Goal: Check status: Check status

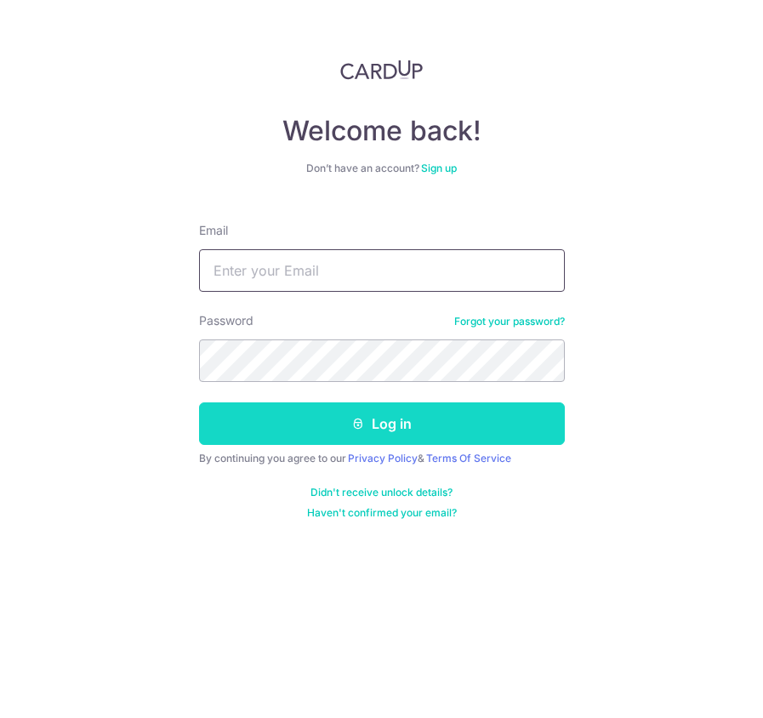
type input "[EMAIL_ADDRESS][DOMAIN_NAME]"
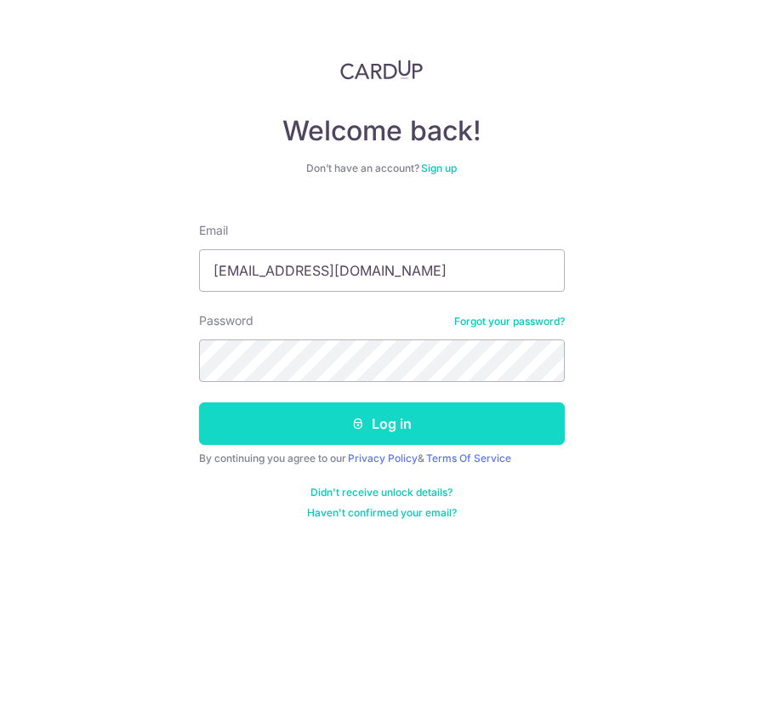
click at [348, 428] on button "Log in" at bounding box center [382, 424] width 366 height 43
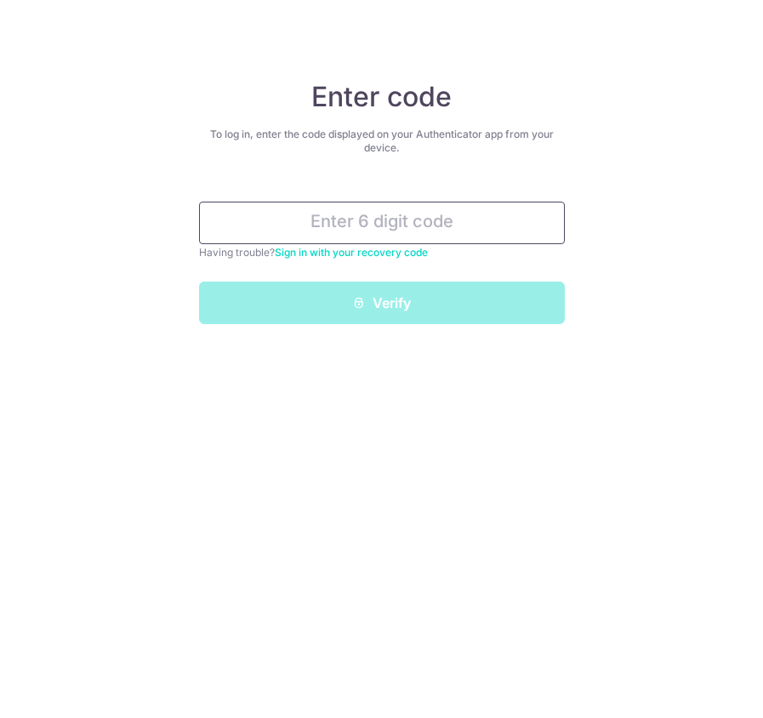
click at [385, 219] on input "text" at bounding box center [382, 223] width 366 height 43
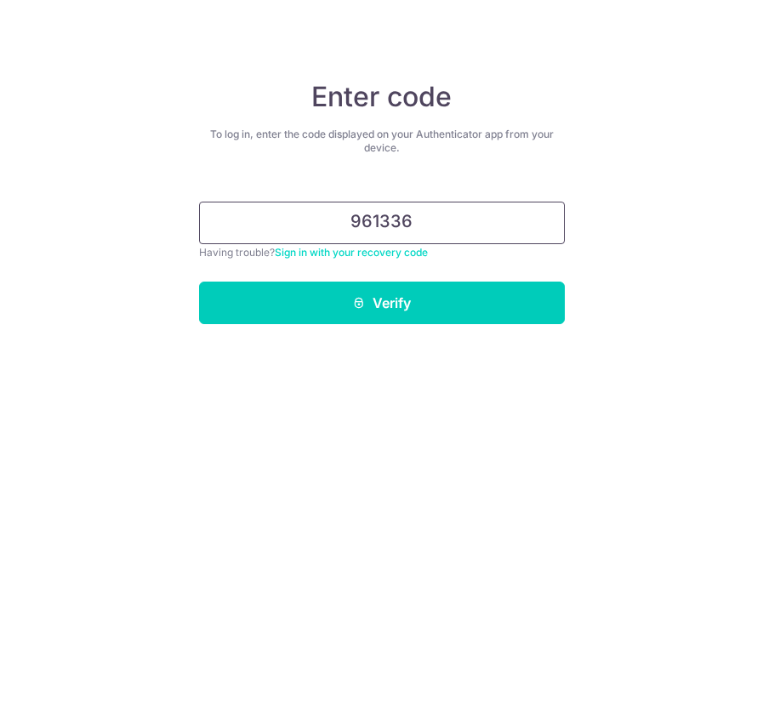
type input "961336"
click at [199, 282] on button "Verify" at bounding box center [382, 303] width 366 height 43
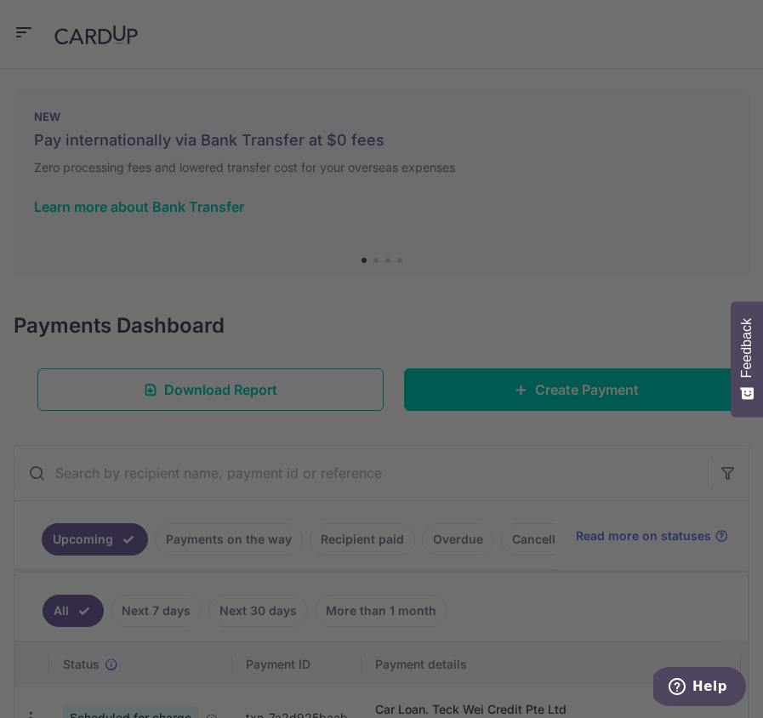
scroll to position [709, 0]
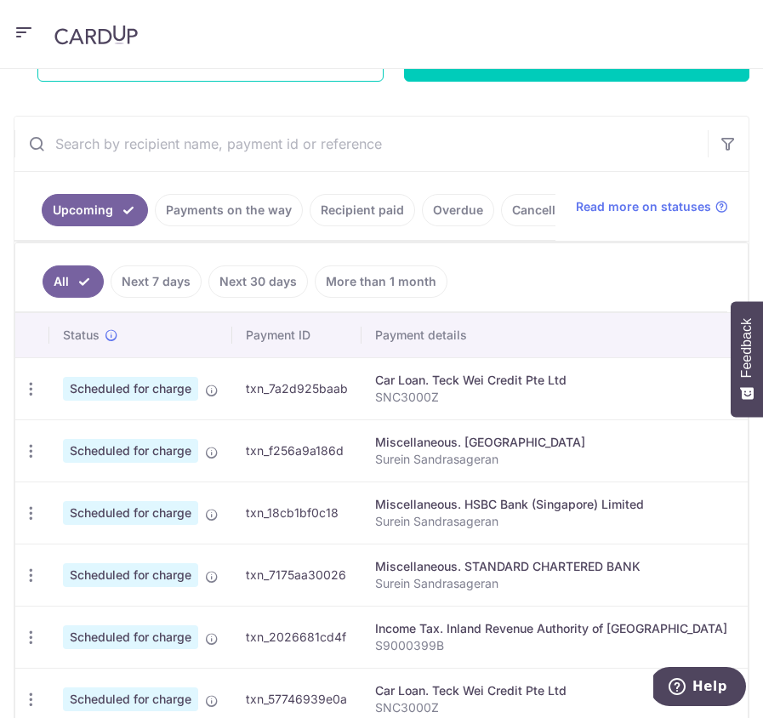
click at [185, 219] on link "Payments on the way" at bounding box center [229, 210] width 148 height 32
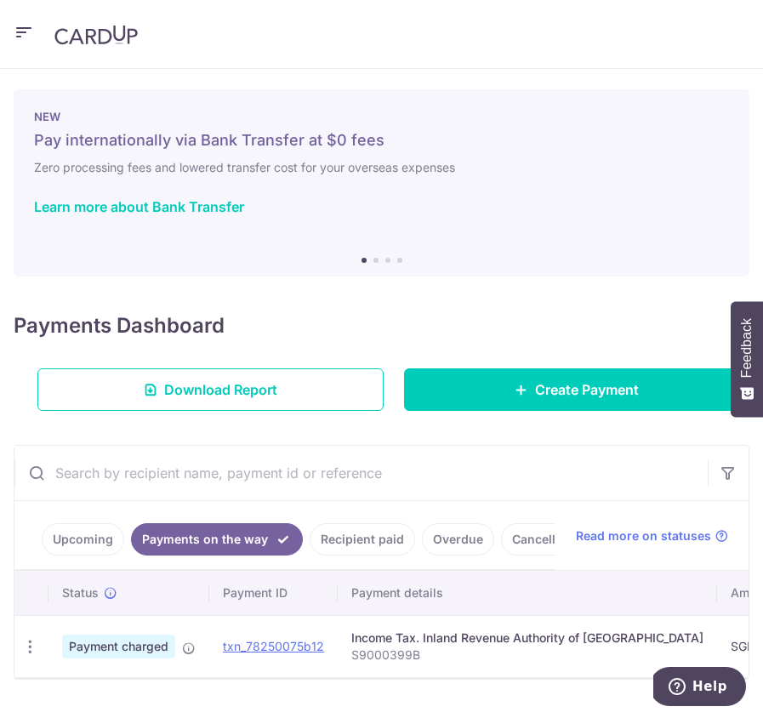
scroll to position [42, 0]
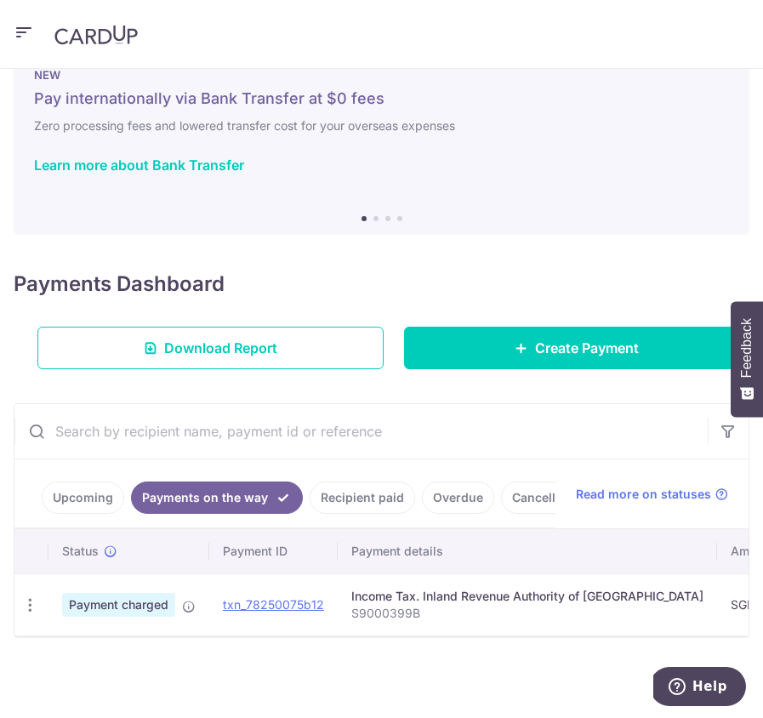
click at [42, 490] on li "Upcoming" at bounding box center [83, 498] width 83 height 32
click at [81, 503] on link "Upcoming" at bounding box center [83, 498] width 83 height 32
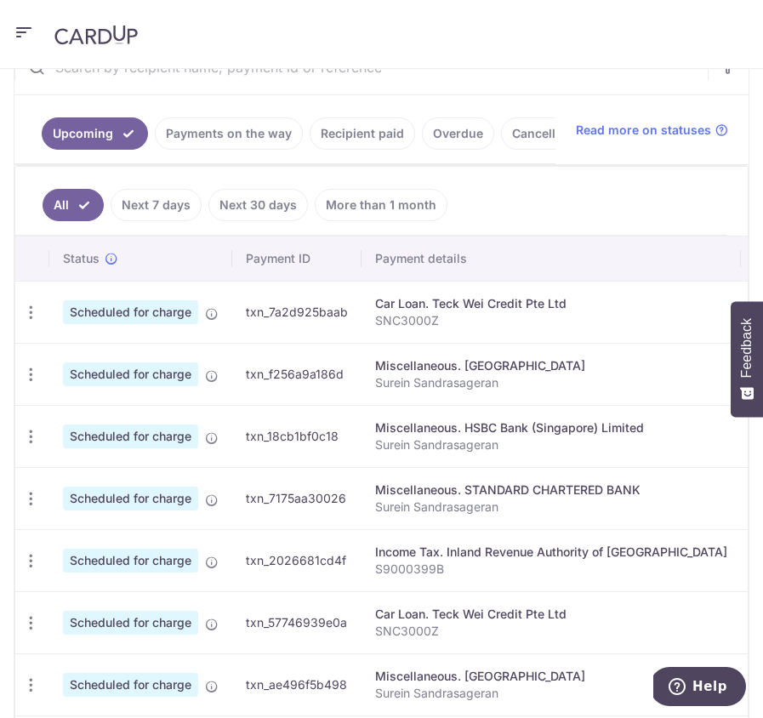
scroll to position [207, 0]
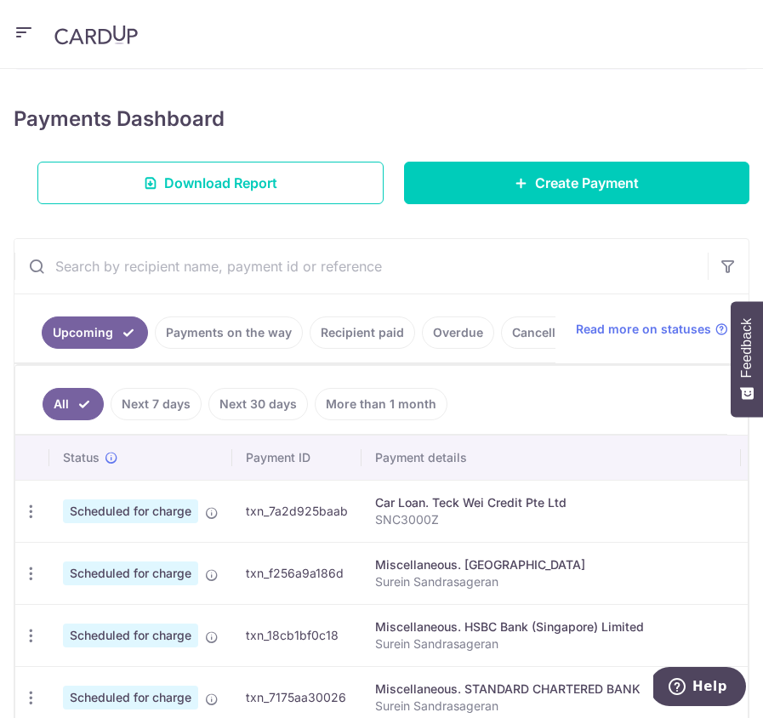
click at [379, 341] on link "Recipient paid" at bounding box center [363, 333] width 106 height 32
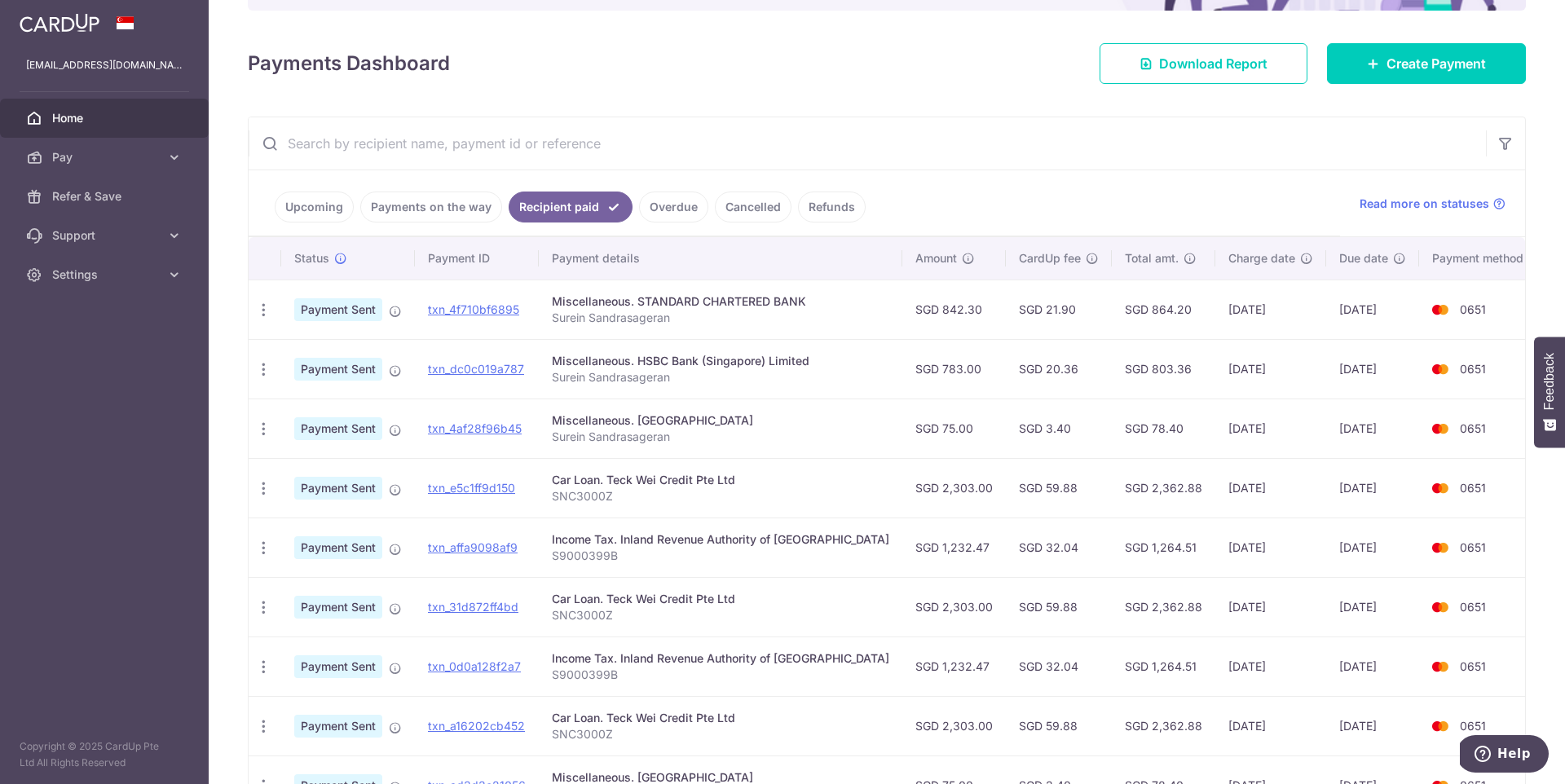
click at [401, 202] on link "Payments on the way" at bounding box center [431, 207] width 142 height 31
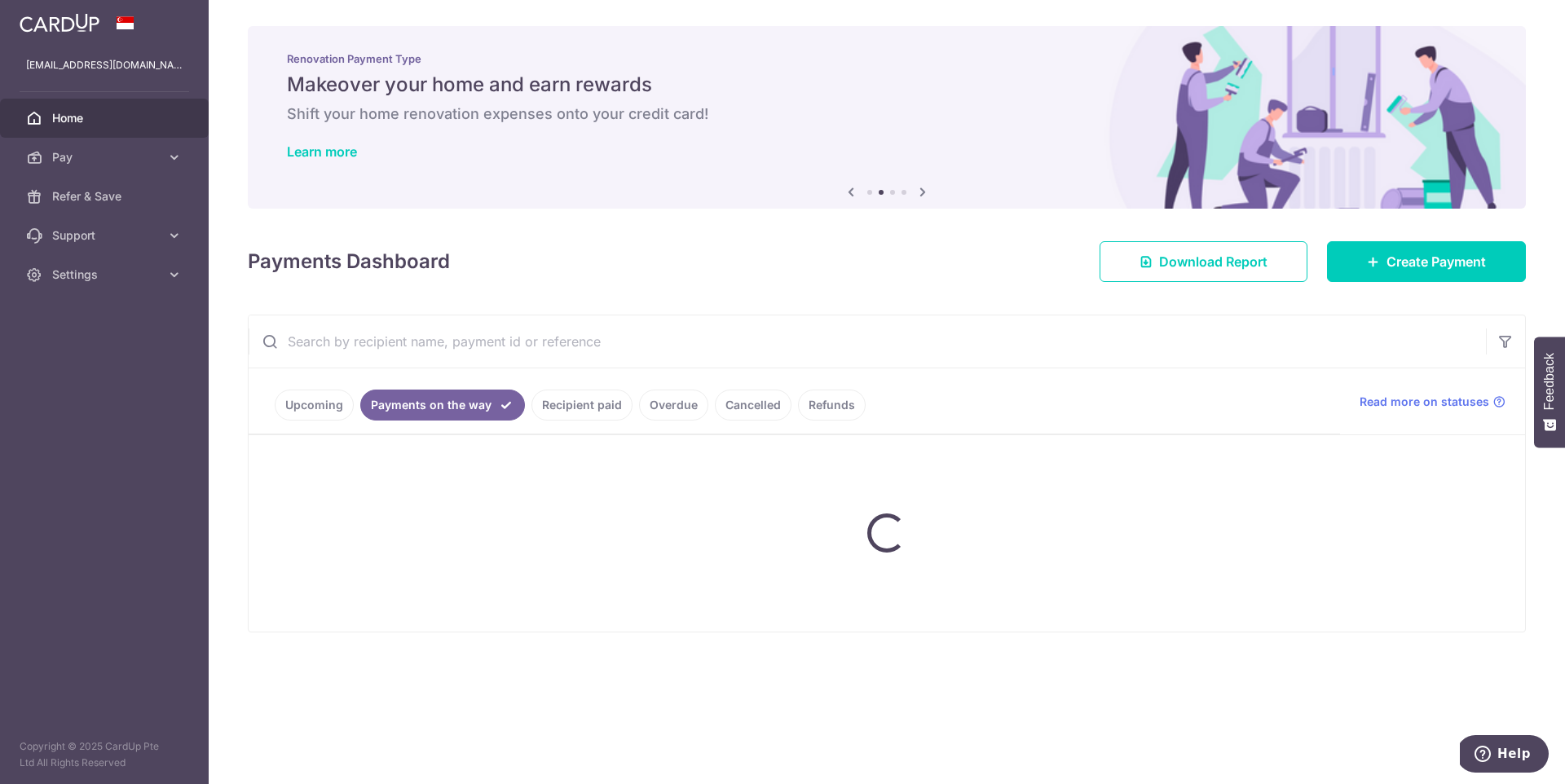
scroll to position [0, 0]
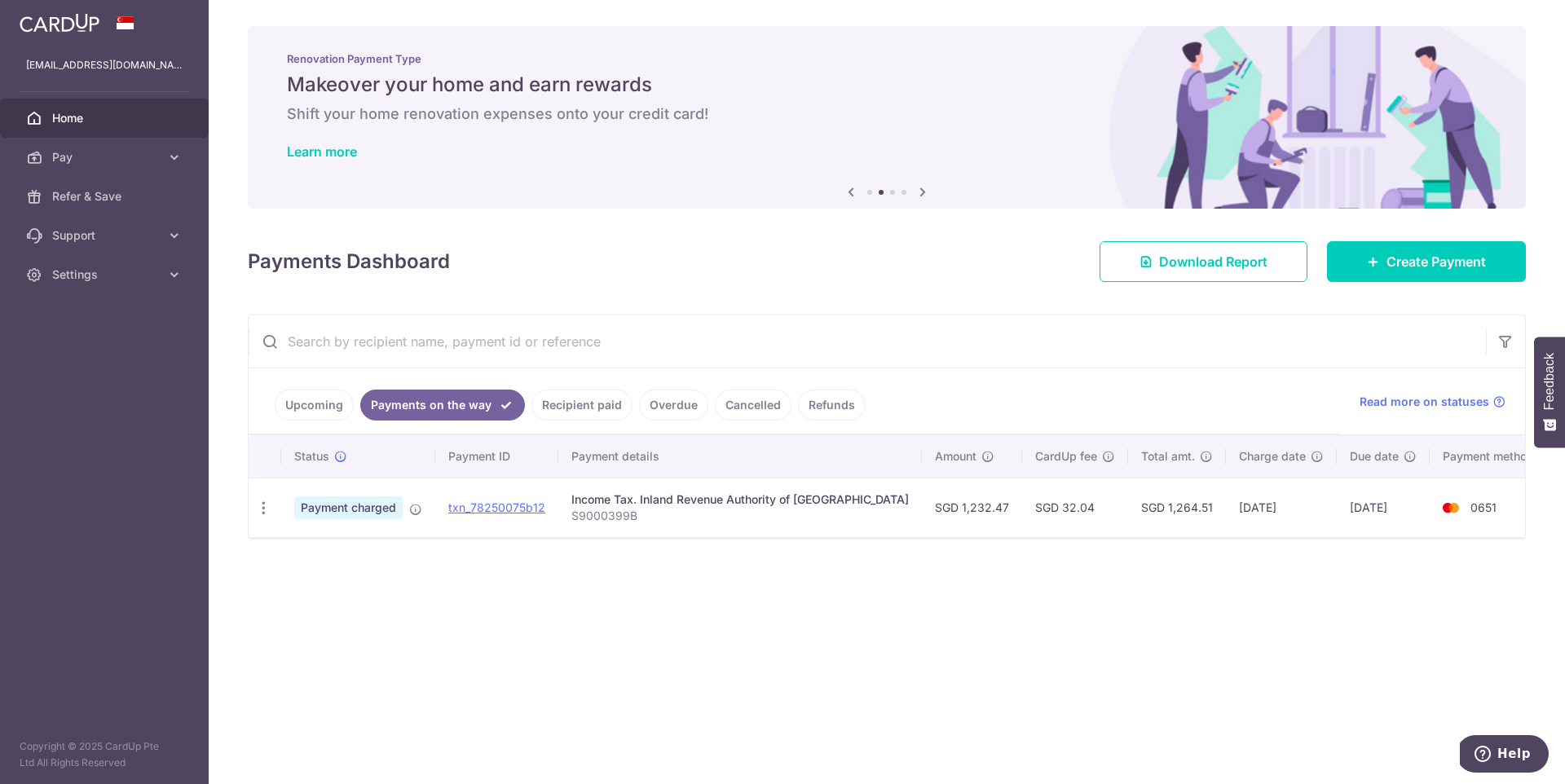
click at [575, 409] on link "Recipient paid" at bounding box center [582, 405] width 102 height 31
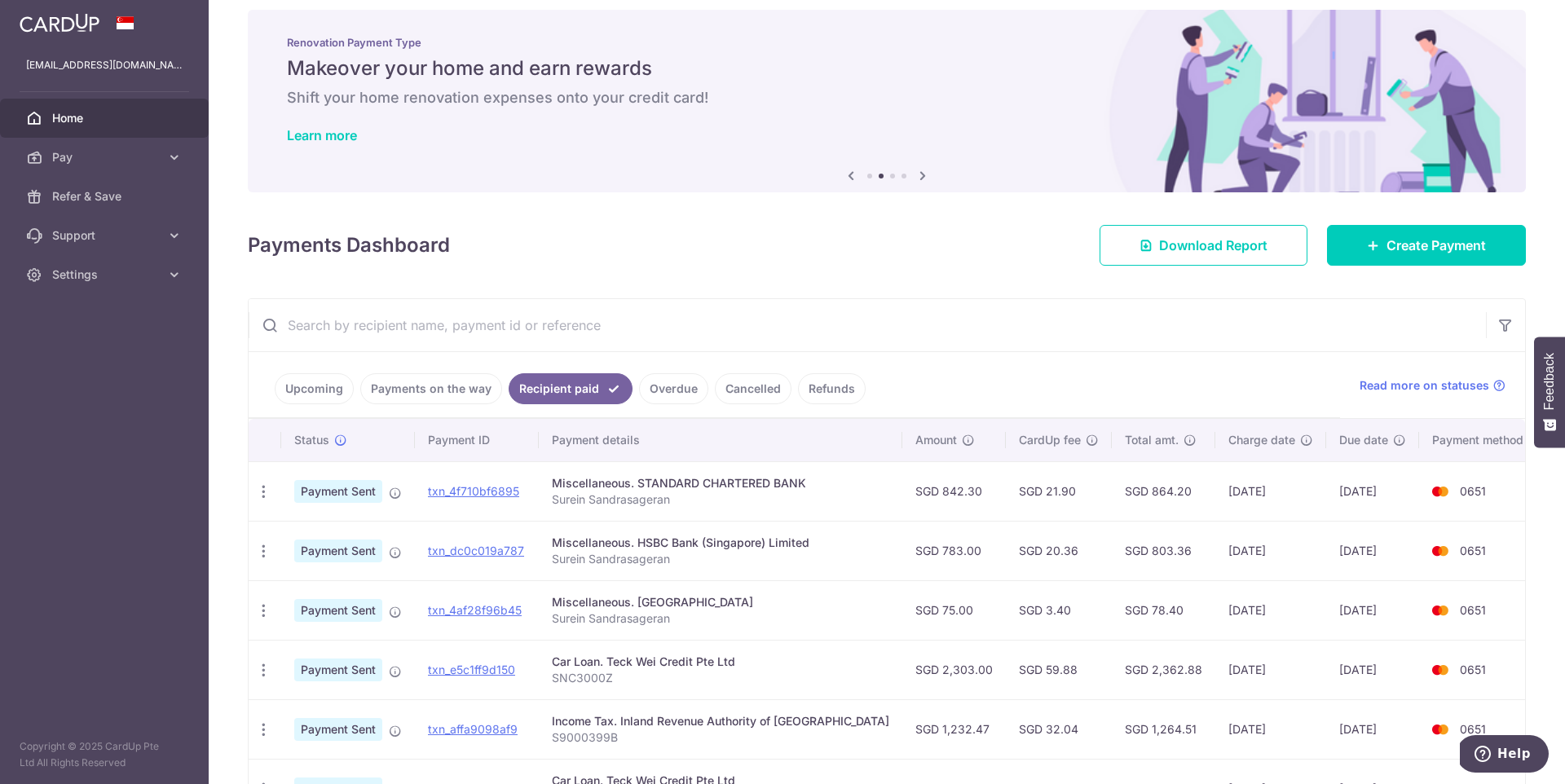
scroll to position [17, 0]
click at [658, 396] on link "Overdue" at bounding box center [673, 388] width 69 height 31
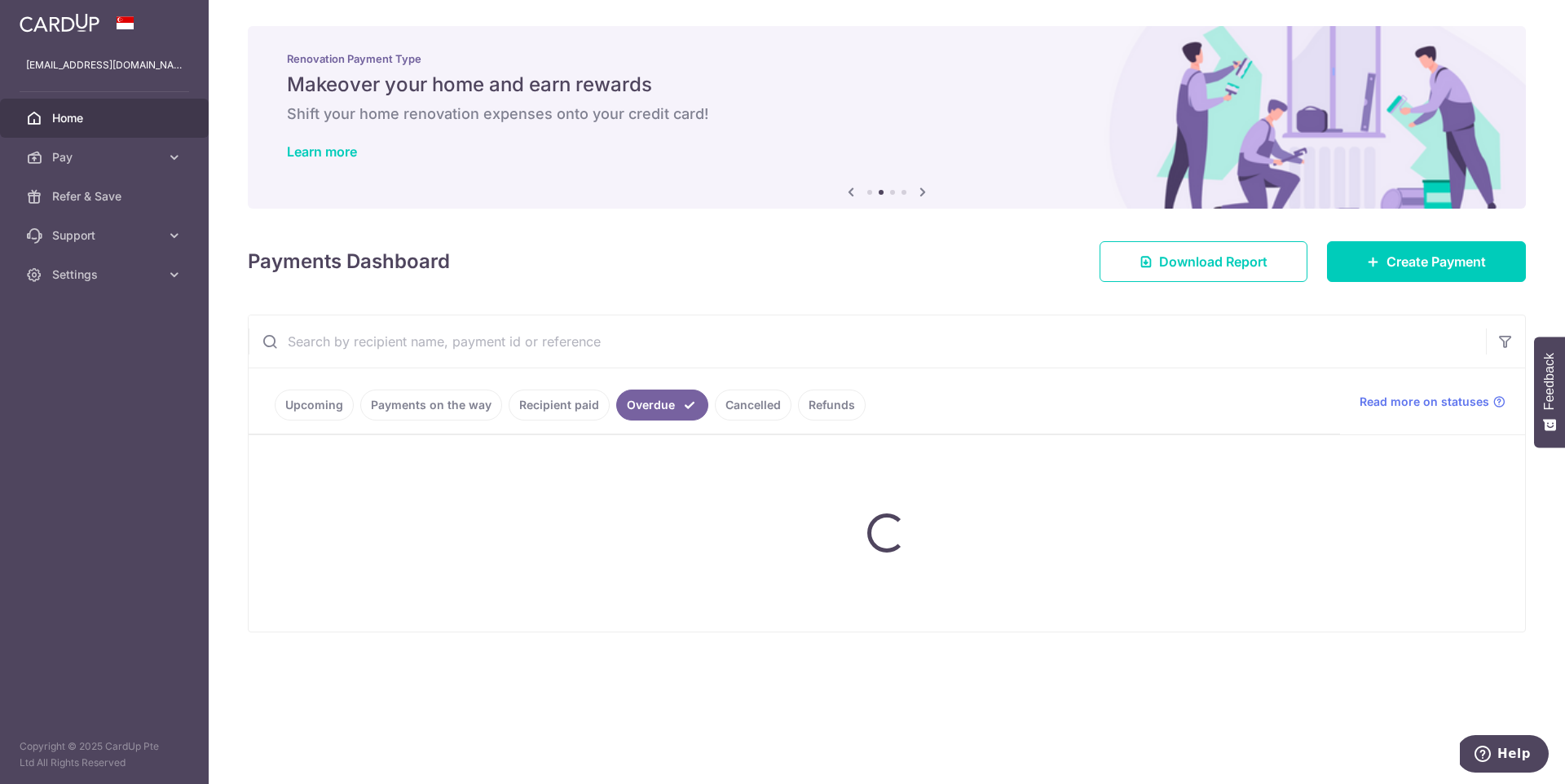
scroll to position [0, 0]
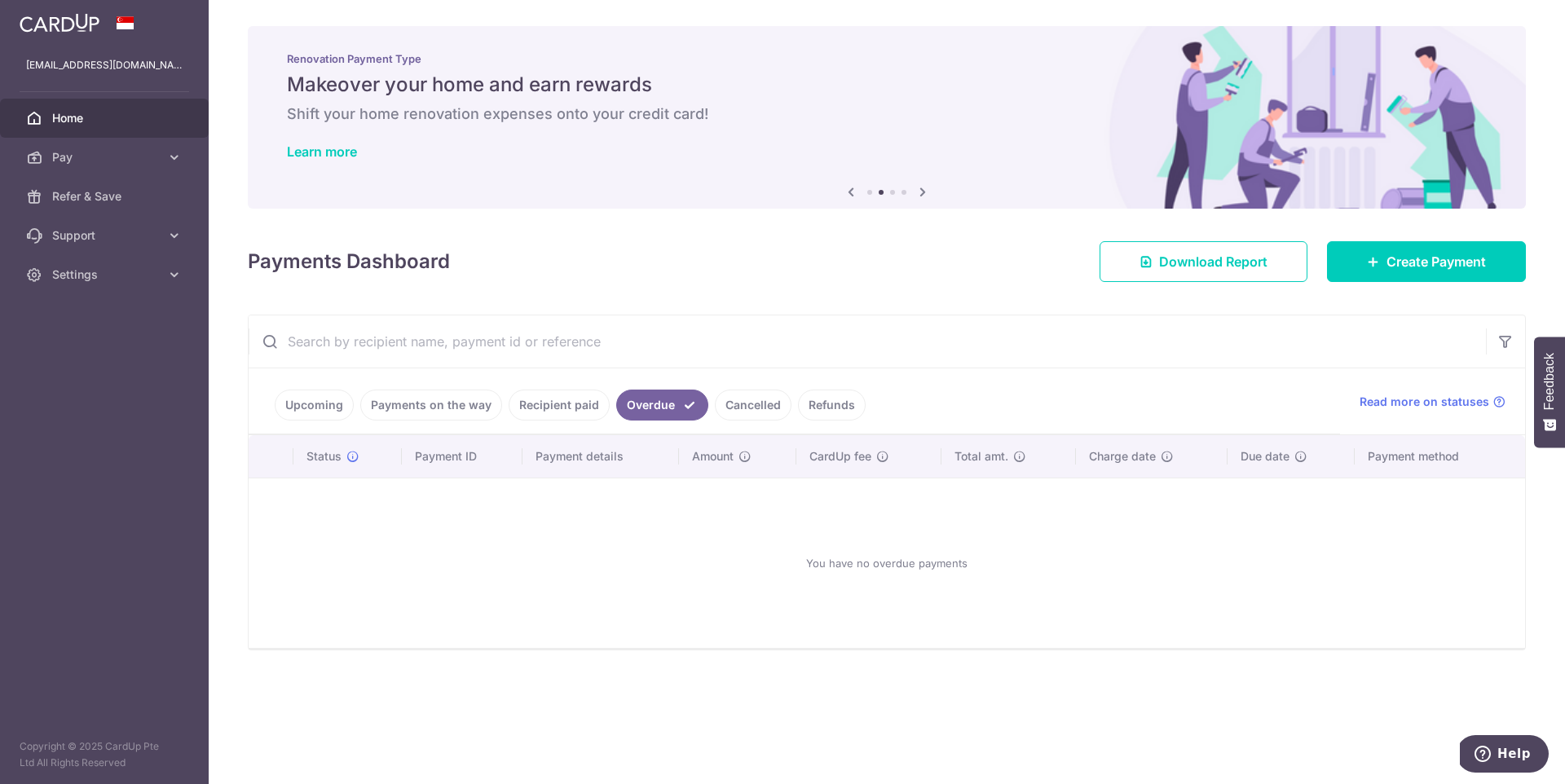
click at [731, 425] on ul "Upcoming Payments on the way Recipient paid Overdue Cancelled Refunds" at bounding box center [795, 401] width 1092 height 66
click at [724, 397] on link "Cancelled" at bounding box center [753, 405] width 77 height 31
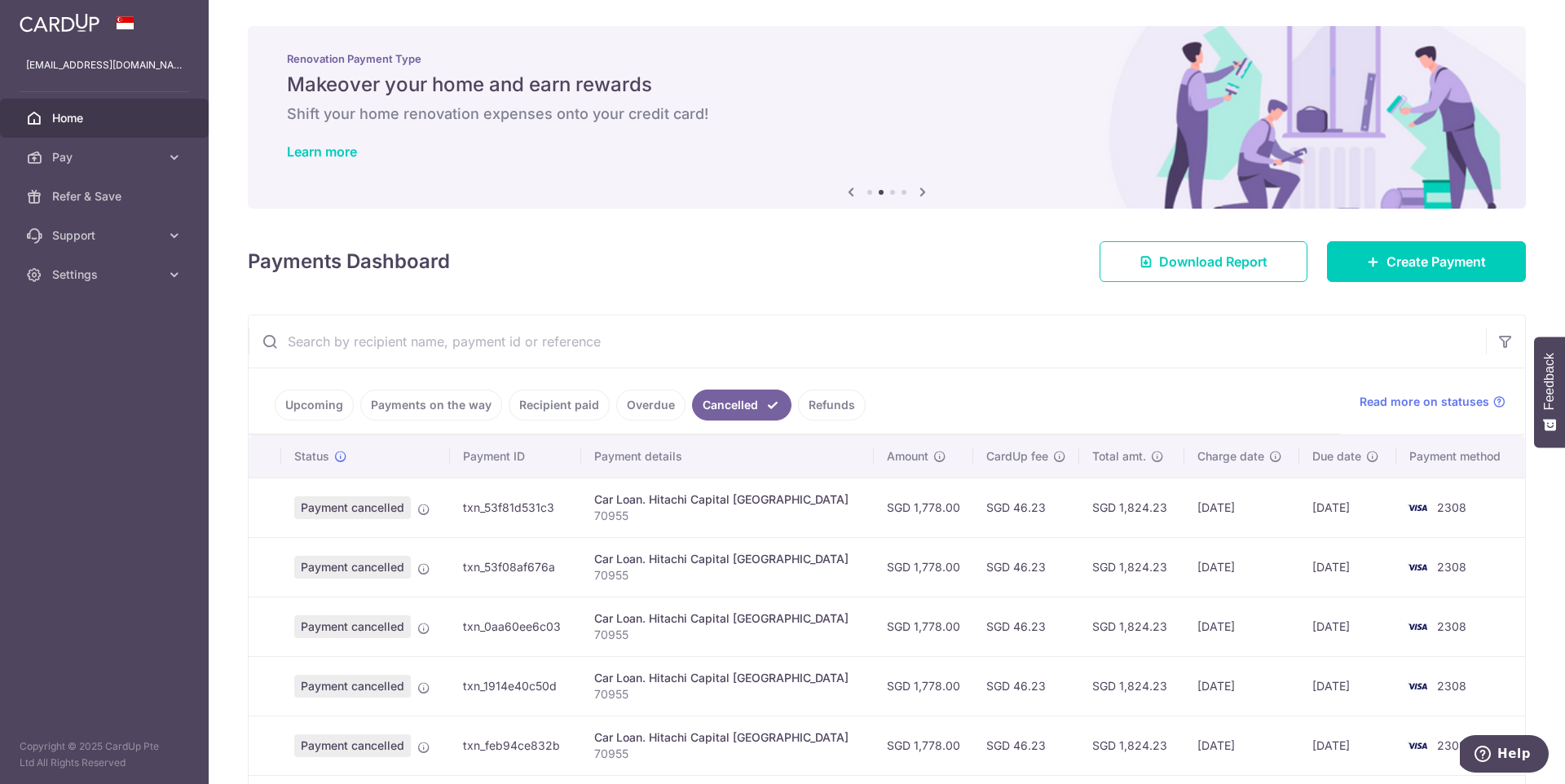
click at [731, 408] on link "Refunds" at bounding box center [831, 405] width 68 height 31
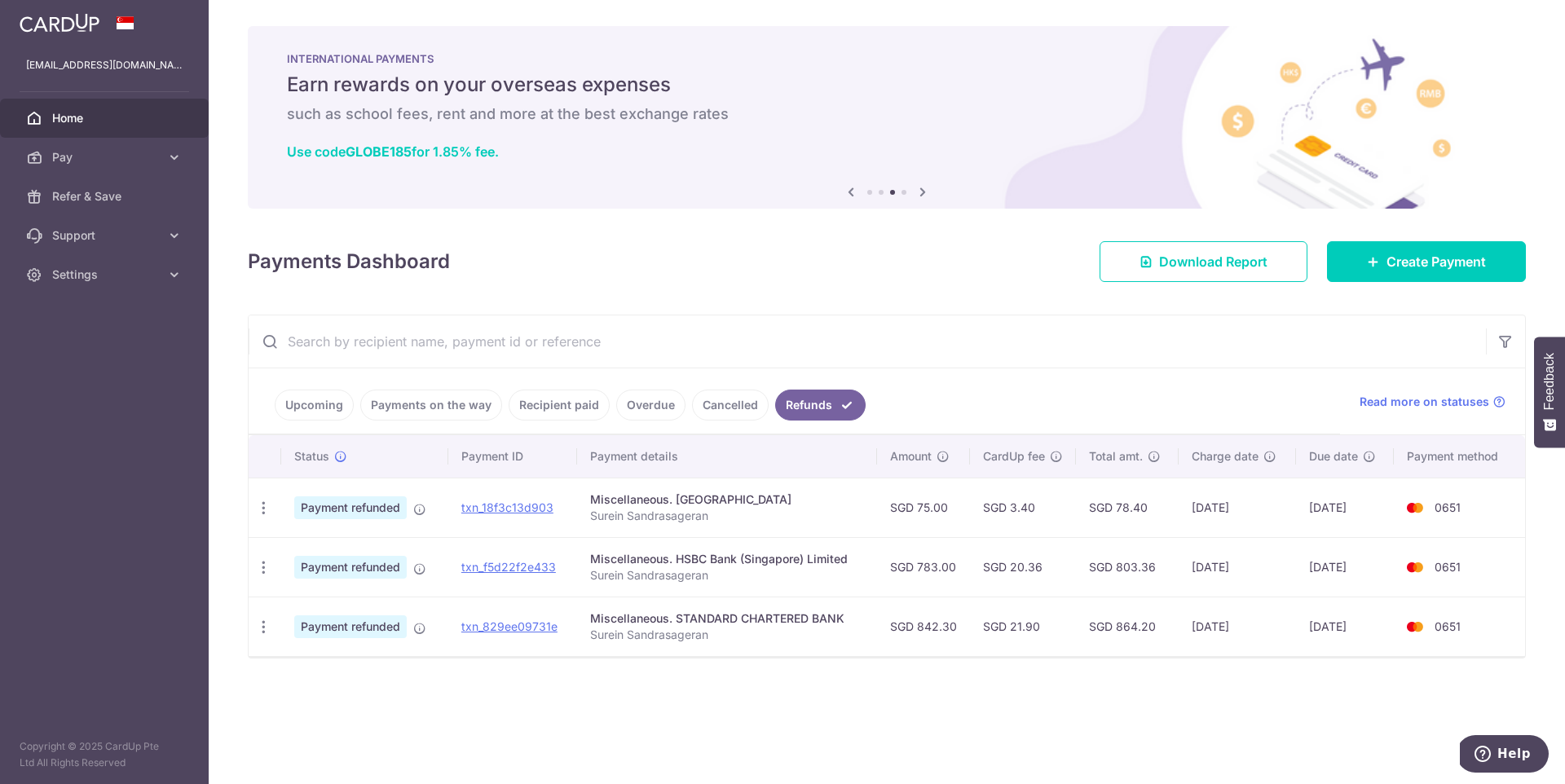
click at [456, 412] on link "Payments on the way" at bounding box center [431, 405] width 142 height 31
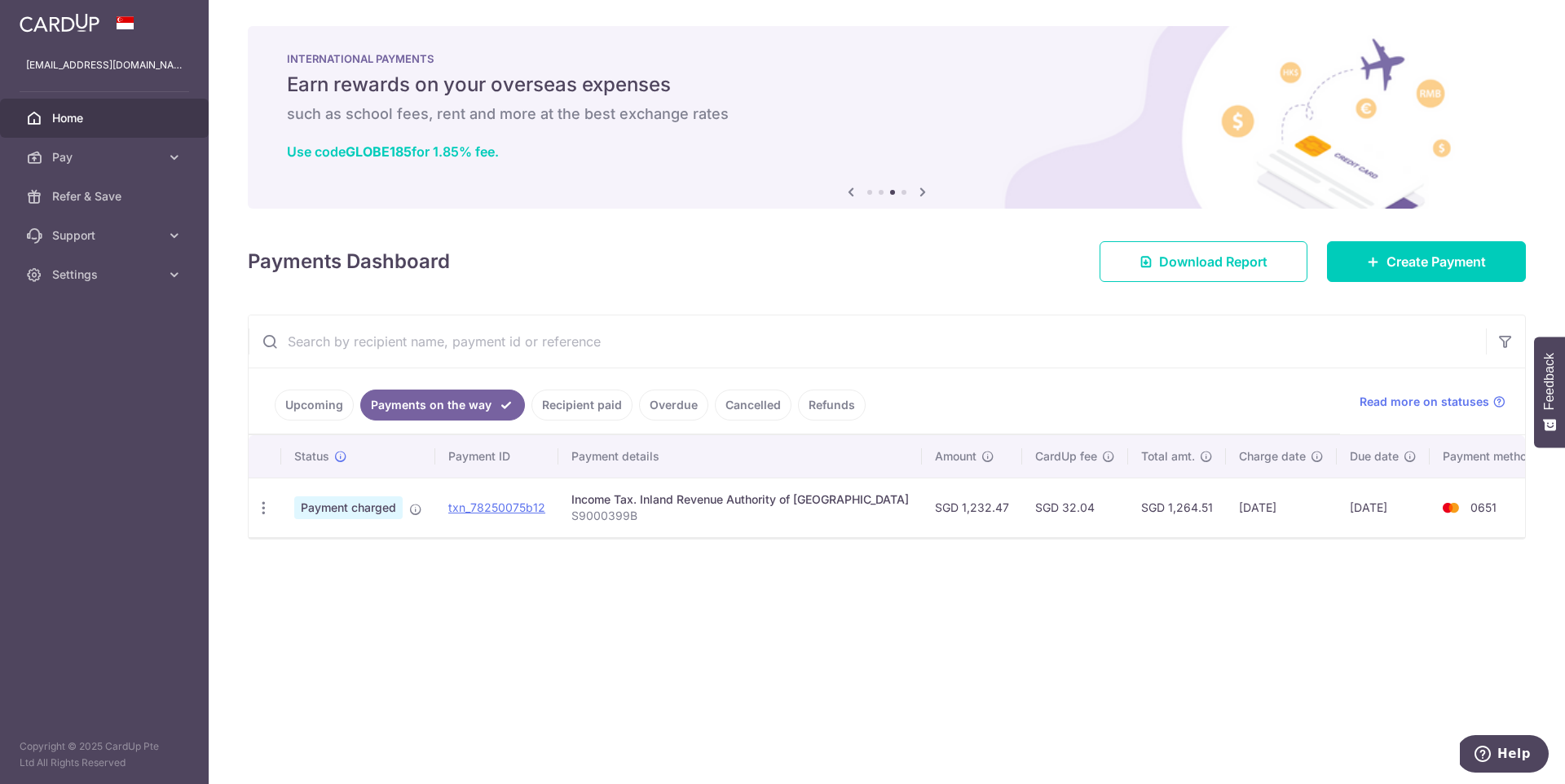
click at [318, 403] on link "Upcoming" at bounding box center [314, 405] width 79 height 31
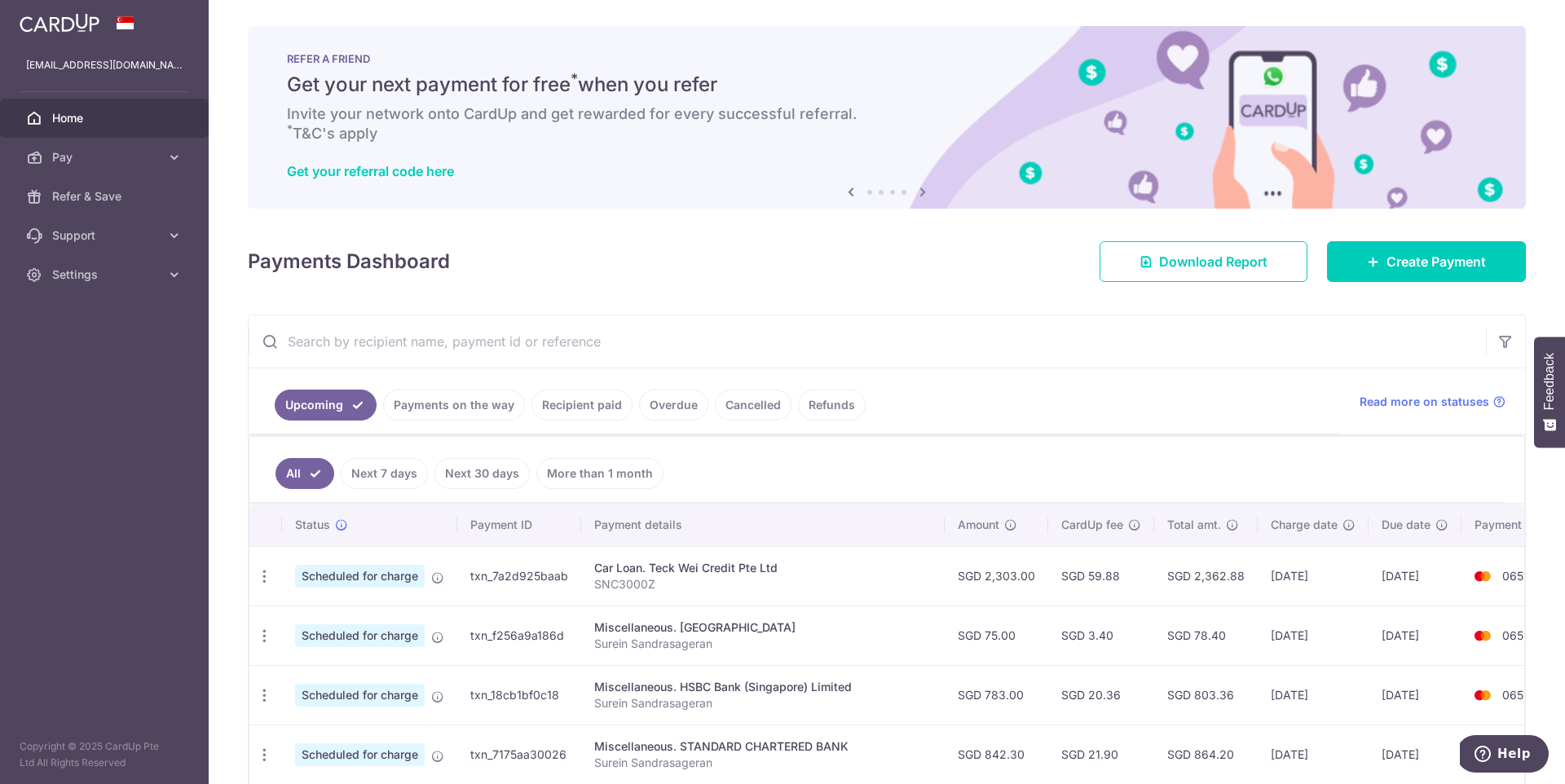
click at [586, 408] on link "Recipient paid" at bounding box center [582, 405] width 102 height 31
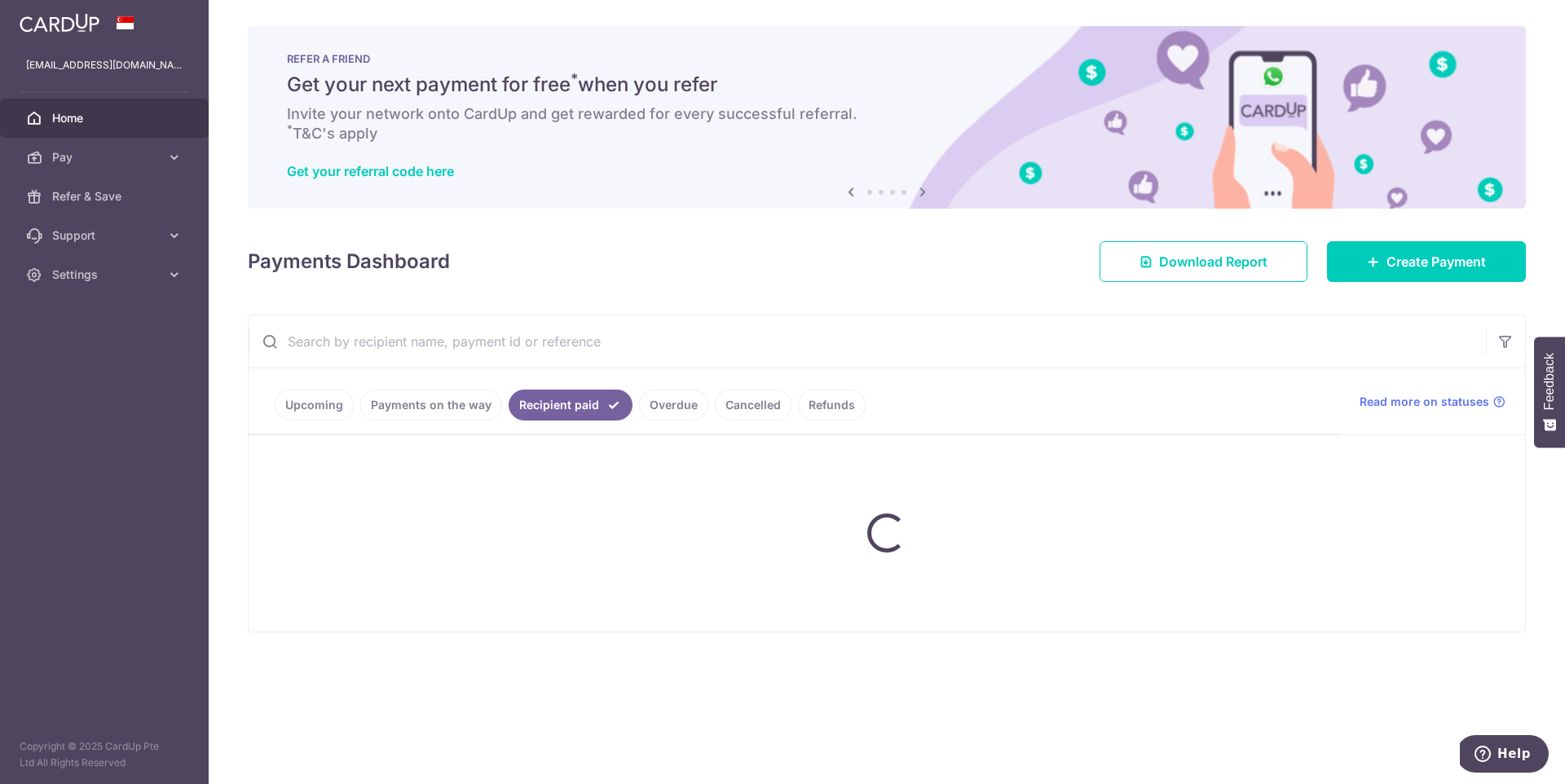
click at [586, 408] on link "Recipient paid" at bounding box center [570, 405] width 124 height 31
